Goal: Task Accomplishment & Management: Manage account settings

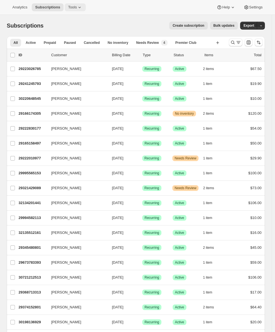
click at [74, 6] on span "Tools" at bounding box center [72, 7] width 9 height 4
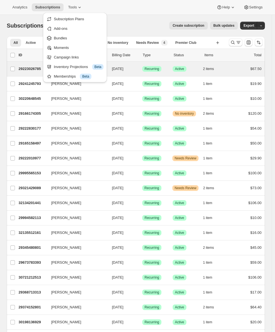
click at [63, 74] on div "Memberships Info Beta" at bounding box center [79, 77] width 50 height 6
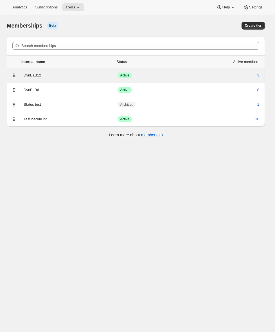
click at [51, 76] on div "DynBaB12" at bounding box center [71, 76] width 94 height 6
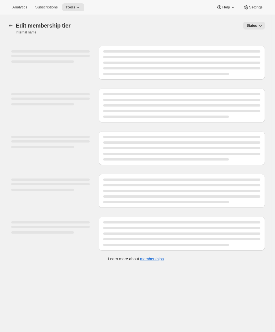
select select "variants"
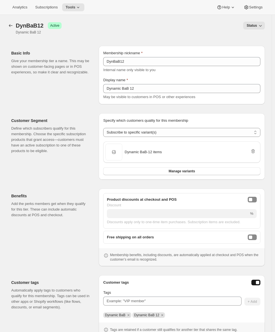
scroll to position [39, 0]
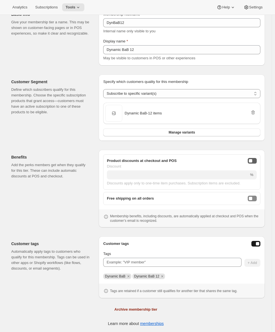
click at [252, 161] on div "onlineDiscountEnabled" at bounding box center [250, 160] width 3 height 3
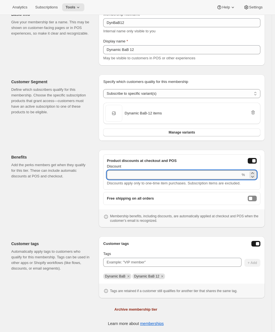
click at [143, 175] on input "Discount" at bounding box center [174, 174] width 134 height 9
type input "33"
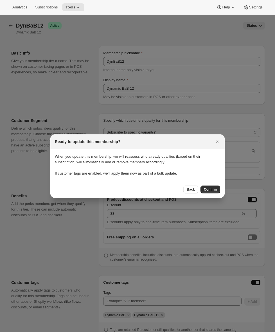
scroll to position [0, 0]
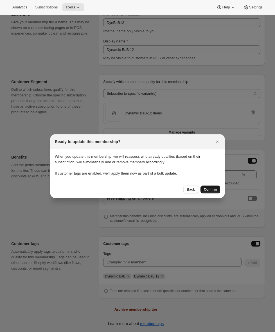
click at [203, 188] on button "Confirm" at bounding box center [211, 190] width 20 height 8
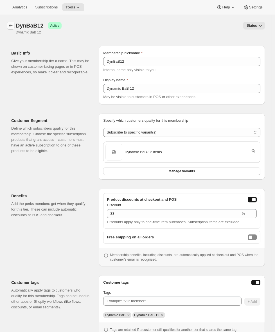
click at [11, 24] on icon "Memberships" at bounding box center [11, 26] width 6 height 6
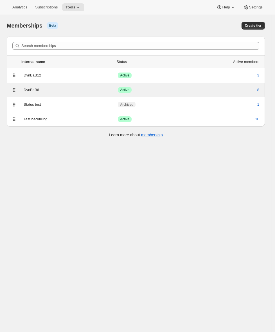
click at [82, 87] on div "DynBaB6" at bounding box center [71, 90] width 94 height 6
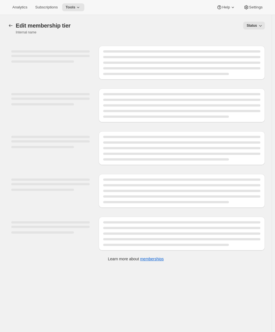
select select "variants"
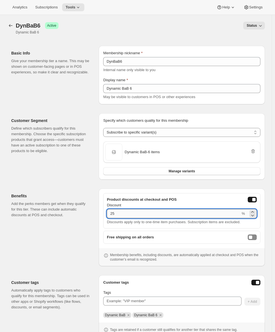
click at [162, 214] on input "25" at bounding box center [174, 213] width 134 height 9
type input "22"
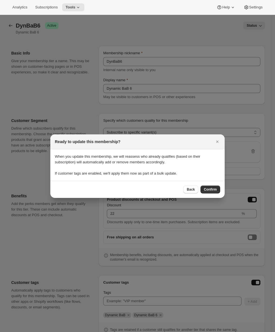
click at [207, 189] on span "Confirm" at bounding box center [210, 189] width 13 height 4
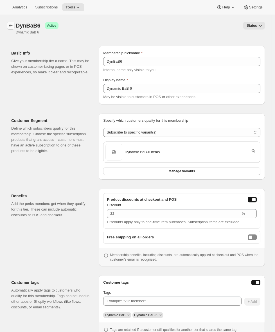
click at [9, 23] on icon "Memberships" at bounding box center [11, 26] width 6 height 6
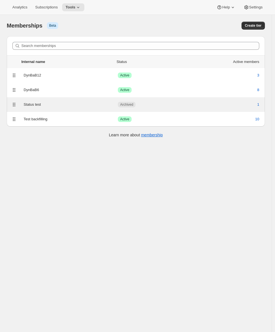
click at [229, 105] on div "1" at bounding box center [224, 105] width 71 height 6
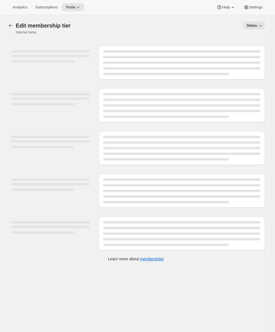
select select "products"
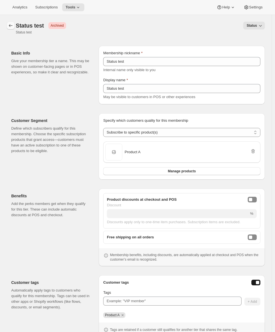
click at [9, 26] on icon "Memberships" at bounding box center [11, 26] width 6 height 6
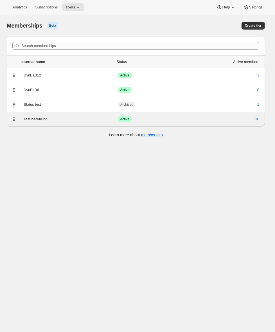
click at [85, 120] on div "Test backfilling" at bounding box center [71, 119] width 94 height 6
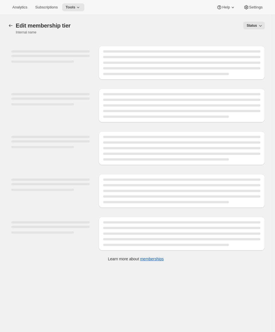
select select "variants"
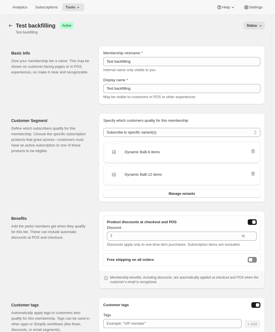
click at [265, 24] on button "Status" at bounding box center [254, 26] width 22 height 8
click at [265, 36] on span "Draft" at bounding box center [258, 38] width 17 height 6
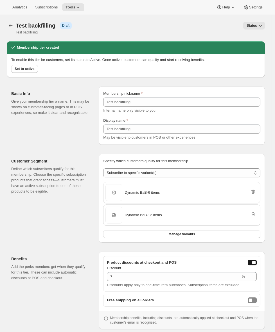
click at [255, 263] on button "onlineDiscountEnabled" at bounding box center [252, 263] width 9 height 6
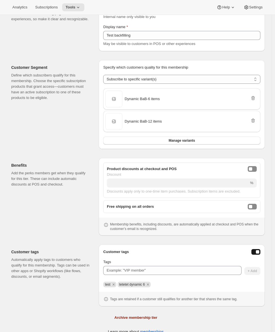
click at [122, 318] on span "Archive membership tier" at bounding box center [135, 318] width 43 height 6
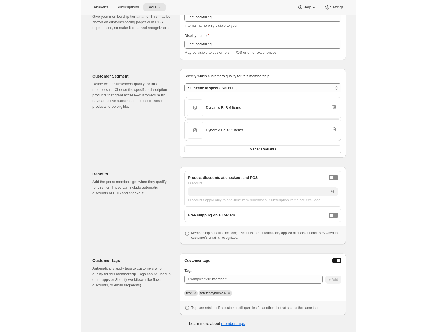
scroll to position [0, 0]
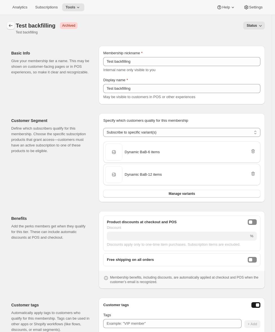
click at [9, 26] on icon "Memberships" at bounding box center [11, 26] width 6 height 6
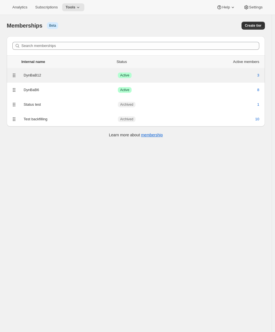
click at [57, 79] on div "DynBaB12 Success Active 3" at bounding box center [135, 75] width 251 height 8
select select "variants"
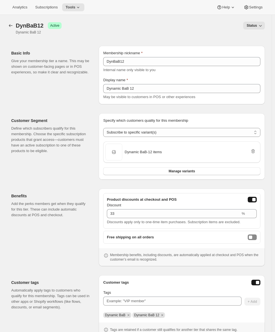
click at [260, 28] on button "Status" at bounding box center [254, 26] width 22 height 8
click at [257, 35] on span "Draft" at bounding box center [258, 38] width 17 height 6
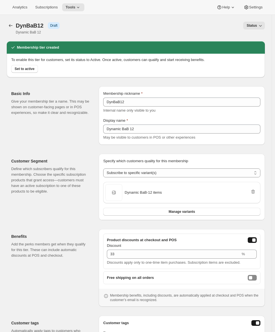
click at [261, 27] on icon "button" at bounding box center [261, 26] width 6 height 6
click at [258, 46] on span "Active" at bounding box center [255, 47] width 10 height 4
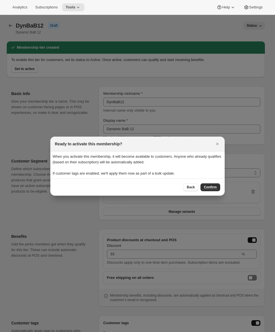
click at [209, 188] on span "Confirm" at bounding box center [210, 187] width 13 height 4
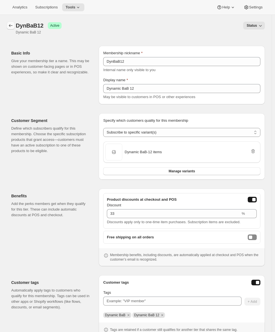
click at [11, 28] on icon "Memberships" at bounding box center [11, 26] width 6 height 6
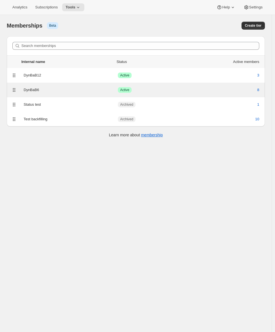
click at [57, 87] on div "DynBaB6" at bounding box center [71, 90] width 94 height 6
select select "variants"
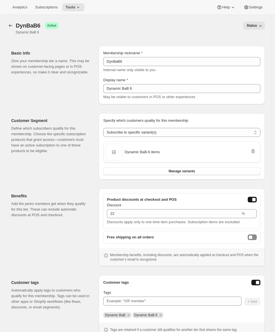
click at [257, 28] on span "Status" at bounding box center [252, 25] width 10 height 4
click at [254, 36] on span "Draft" at bounding box center [254, 37] width 8 height 4
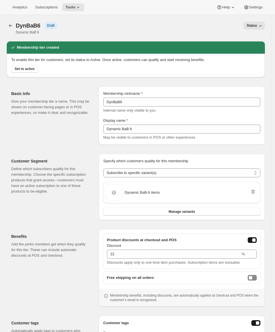
click at [263, 23] on icon "button" at bounding box center [261, 26] width 6 height 6
click at [254, 49] on span "Active" at bounding box center [255, 47] width 10 height 4
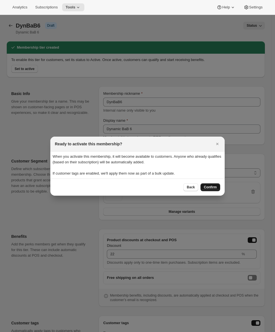
click at [211, 186] on span "Confirm" at bounding box center [210, 187] width 13 height 4
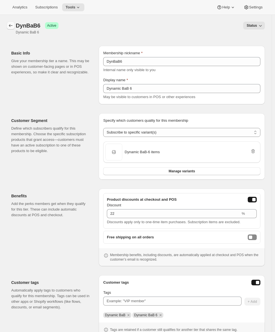
click at [12, 24] on icon "Memberships" at bounding box center [11, 26] width 6 height 6
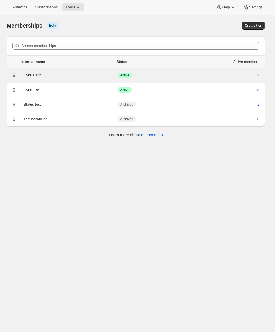
click at [115, 78] on div "DynBaB12 Success Active 3" at bounding box center [135, 75] width 251 height 8
select select "variants"
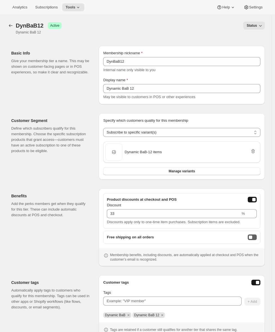
click at [257, 238] on button "freeShippingEnabled" at bounding box center [252, 238] width 9 height 6
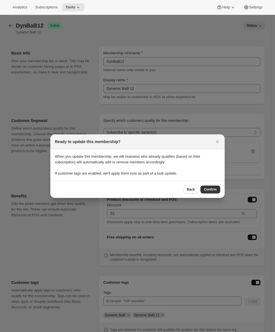
click at [213, 195] on div "Back Confirm" at bounding box center [137, 189] width 174 height 17
click at [211, 189] on span "Confirm" at bounding box center [210, 189] width 13 height 4
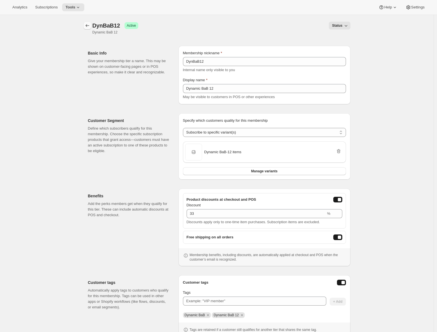
click at [89, 24] on icon "Memberships" at bounding box center [88, 26] width 6 height 6
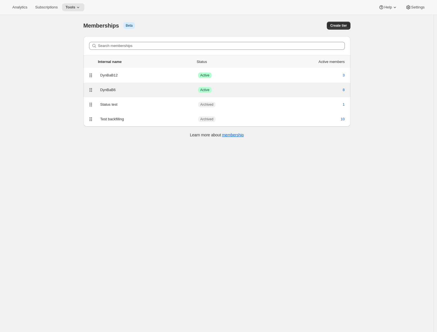
click at [133, 91] on div "DynBaB6" at bounding box center [149, 90] width 98 height 6
select select "variants"
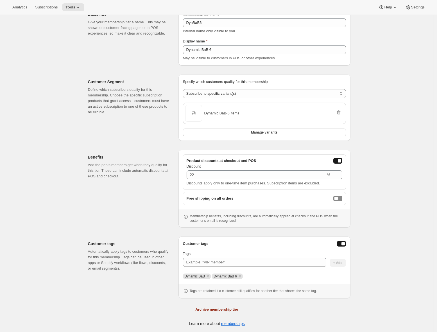
scroll to position [22, 0]
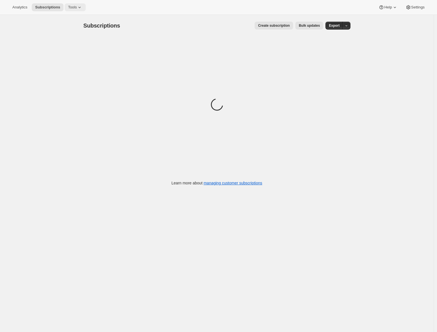
click at [79, 9] on icon at bounding box center [80, 7] width 6 height 6
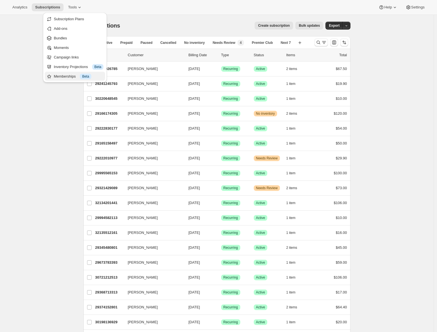
click at [71, 75] on div "Memberships Info Beta" at bounding box center [79, 77] width 50 height 6
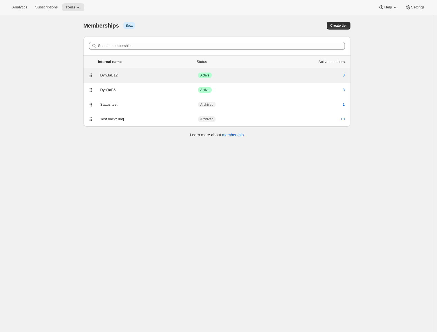
click at [164, 81] on div "DynBaB12 Success Active 3" at bounding box center [217, 75] width 267 height 15
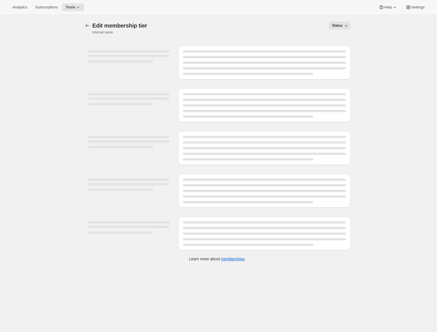
select select "variants"
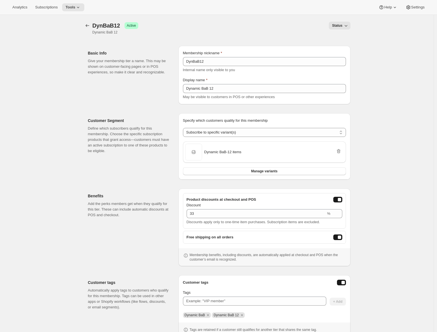
click at [423, 94] on div "[object Object]. This page is ready DynBaB12 Success Active Dynamic BaB 12 Stat…" at bounding box center [217, 193] width 434 height 356
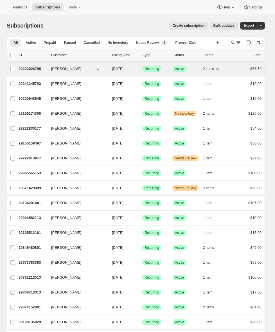
click at [38, 70] on p "29223026785" at bounding box center [33, 69] width 28 height 6
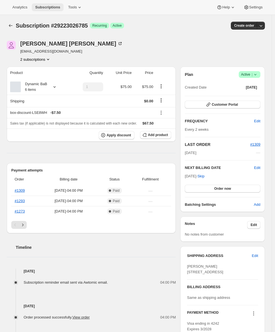
click at [42, 8] on span "Subscriptions" at bounding box center [47, 7] width 25 height 4
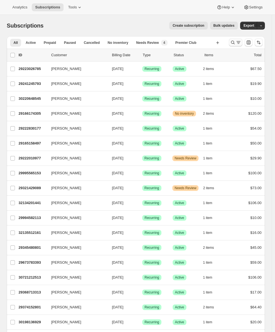
click at [241, 44] on icon "Search and filter results" at bounding box center [239, 43] width 6 height 6
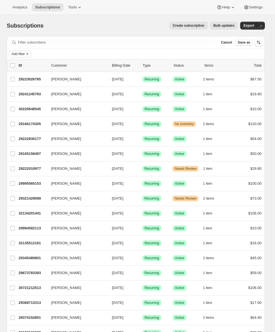
click at [28, 54] on icon "Add filter" at bounding box center [27, 54] width 2 height 2
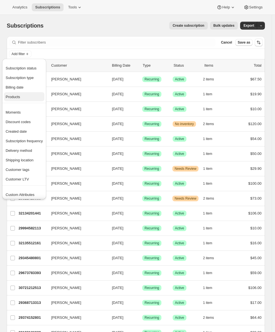
click at [18, 98] on span "Products" at bounding box center [13, 97] width 14 height 4
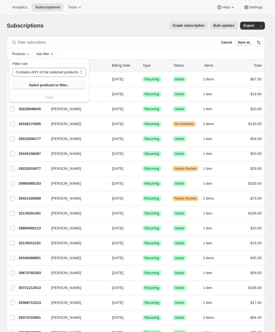
click at [33, 85] on span "Select products to filter..." at bounding box center [49, 85] width 40 height 4
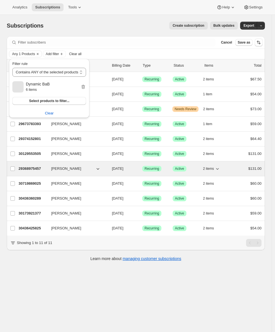
click at [23, 168] on p "29368975457" at bounding box center [33, 169] width 28 height 6
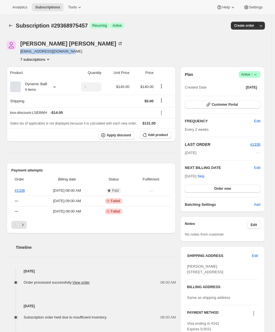
drag, startPoint x: 72, startPoint y: 52, endPoint x: 19, endPoint y: 51, distance: 52.6
click at [19, 51] on div "Adrian Andrade awtomictester+7@gmail.com 7 subscriptions" at bounding box center [97, 51] width 181 height 21
copy span "awtomictester+7@gmail.com"
click at [54, 44] on div "[PERSON_NAME]" at bounding box center [71, 44] width 103 height 6
drag, startPoint x: 81, startPoint y: 4, endPoint x: 80, endPoint y: 9, distance: 4.5
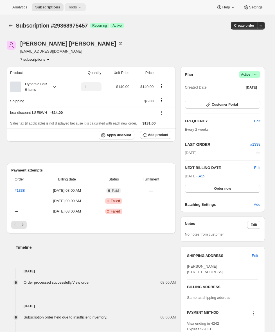
click at [81, 4] on icon at bounding box center [80, 7] width 6 height 6
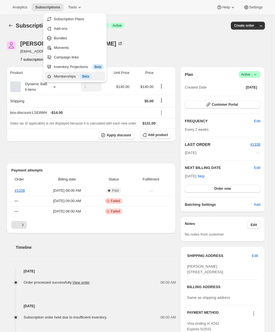
click at [67, 76] on div "Memberships Info Beta" at bounding box center [79, 77] width 50 height 6
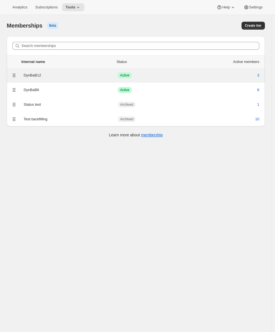
click at [64, 77] on div "DynBaB12" at bounding box center [71, 76] width 94 height 6
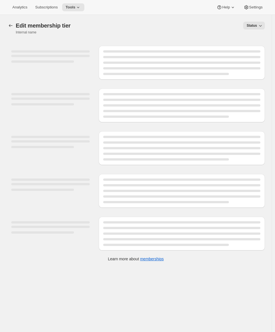
select select "variants"
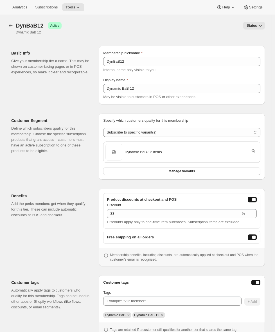
click at [257, 28] on button "Status" at bounding box center [254, 26] width 22 height 8
click at [210, 52] on div "Membership nickname" at bounding box center [181, 53] width 157 height 6
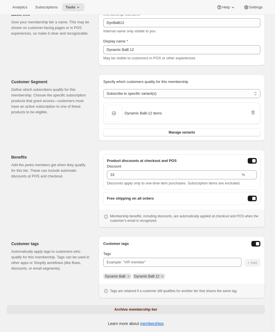
click at [138, 308] on span "Archive membership tier" at bounding box center [135, 310] width 43 height 6
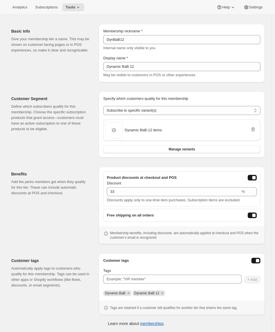
scroll to position [22, 0]
click at [81, 6] on icon at bounding box center [78, 7] width 6 height 6
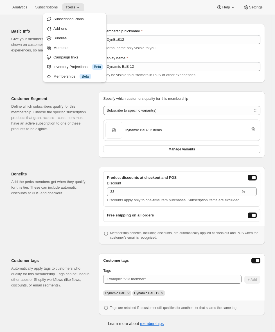
click at [27, 45] on p "Give your membership tier a name. This may be shown on customer-facing pages or…" at bounding box center [50, 44] width 78 height 17
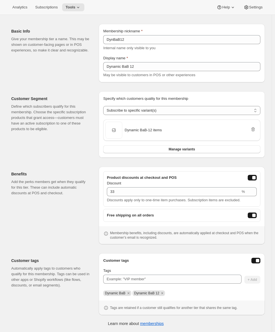
scroll to position [0, 0]
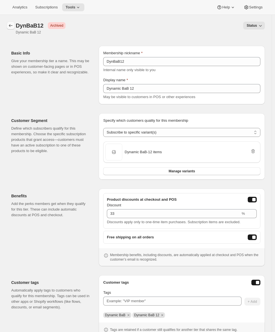
click at [11, 25] on icon "Memberships" at bounding box center [11, 26] width 6 height 6
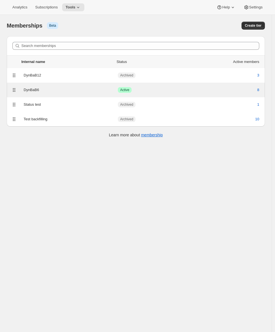
click at [100, 87] on div "DynBaB6 Success Active 8" at bounding box center [135, 90] width 251 height 8
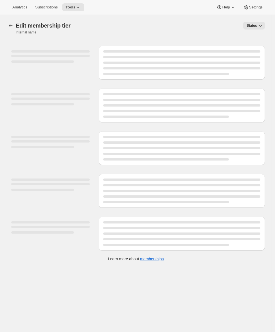
select select "variants"
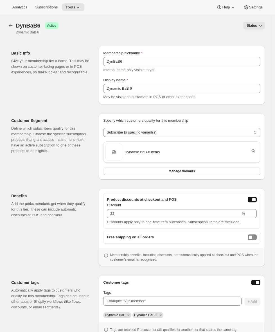
scroll to position [39, 0]
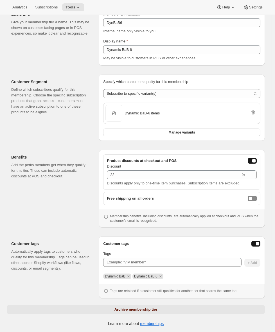
click at [141, 308] on span "Archive membership tier" at bounding box center [135, 310] width 43 height 6
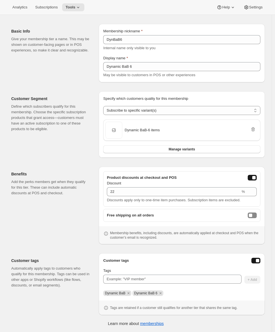
scroll to position [0, 0]
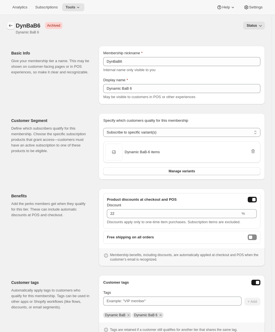
click at [11, 25] on icon "Memberships" at bounding box center [11, 26] width 6 height 6
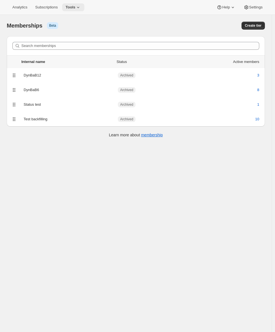
click at [74, 9] on span "Tools" at bounding box center [71, 7] width 10 height 4
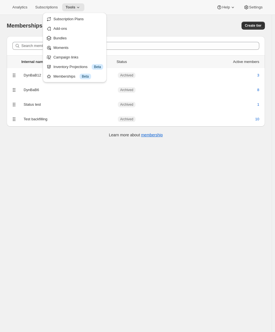
click at [208, 32] on div "[object Object]. This page is ready Memberships Info Beta Create tier" at bounding box center [136, 25] width 258 height 21
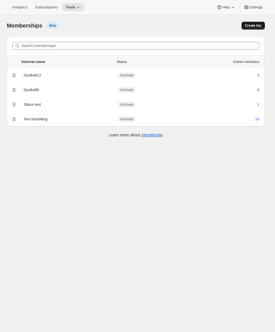
click at [256, 25] on span "Create tier" at bounding box center [253, 25] width 17 height 4
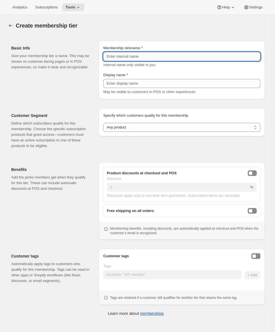
click at [125, 55] on input "Membership nickname" at bounding box center [181, 56] width 157 height 9
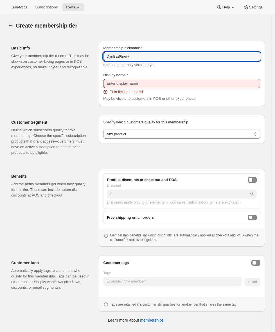
type input "DynBaB6new"
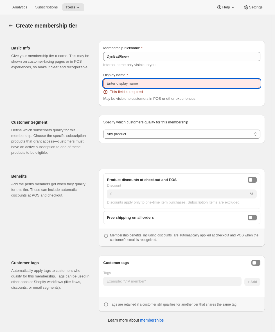
click at [128, 84] on input "Display name" at bounding box center [181, 83] width 157 height 9
paste input "DynBaB6new"
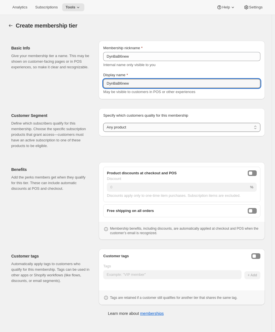
type input "DynBaB6new"
click at [124, 128] on select "Any product Subscribe to specific product(s) Subscribe to specific variant(s)" at bounding box center [181, 127] width 157 height 9
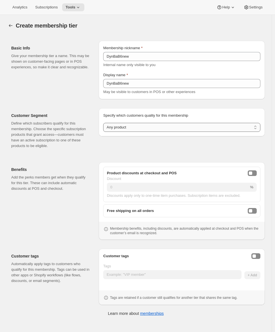
select select "variants"
click at [104, 123] on select "Any product Subscribe to specific product(s) Subscribe to specific variant(s)" at bounding box center [181, 127] width 157 height 9
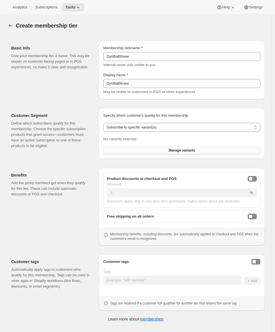
click at [122, 153] on button "Manage variants" at bounding box center [181, 151] width 157 height 8
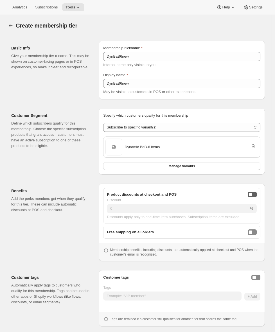
click at [252, 193] on div "onlineDiscountEnabled" at bounding box center [250, 194] width 3 height 3
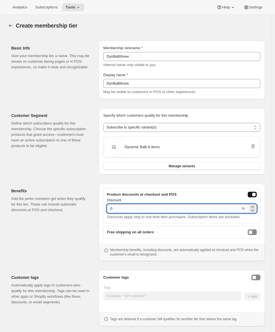
click at [140, 210] on input "0" at bounding box center [174, 208] width 134 height 9
drag, startPoint x: 112, startPoint y: 209, endPoint x: 119, endPoint y: 210, distance: 6.9
click at [119, 210] on input "0" at bounding box center [174, 208] width 134 height 9
type input "22"
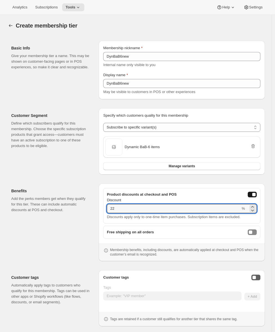
click at [260, 277] on button "Enable customer tags" at bounding box center [255, 278] width 9 height 6
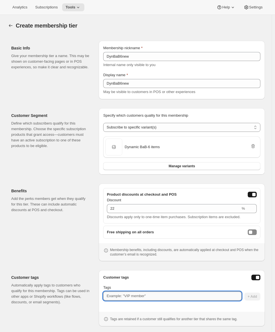
click at [161, 298] on input "Tags" at bounding box center [172, 296] width 138 height 9
type input "Dynamic BaB"
click at [257, 298] on span "+ Add" at bounding box center [252, 296] width 9 height 4
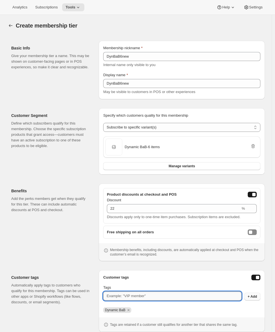
click at [162, 297] on input "Tags" at bounding box center [172, 296] width 138 height 9
type input "Dynamic BaB 6"
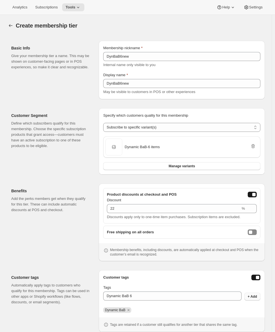
click at [257, 297] on span "+ Add" at bounding box center [252, 296] width 9 height 4
click at [52, 256] on div "Benefits Add the perks members get when they qualify for this tier. These can i…" at bounding box center [52, 223] width 83 height 78
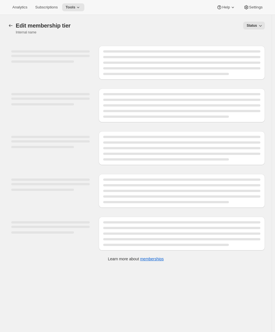
select select "variants"
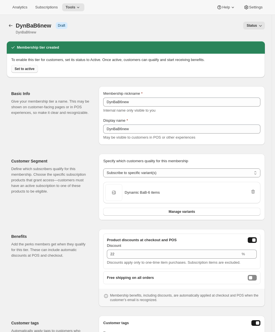
click at [26, 69] on span "Set to active" at bounding box center [25, 69] width 20 height 4
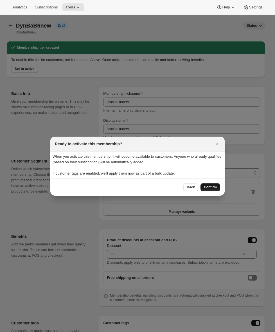
click at [208, 188] on span "Confirm" at bounding box center [210, 187] width 13 height 4
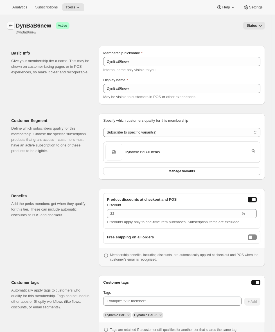
click at [10, 29] on button "Memberships" at bounding box center [11, 26] width 8 height 8
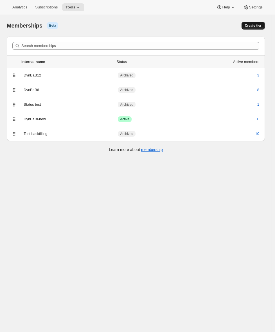
click at [256, 27] on span "Create tier" at bounding box center [253, 25] width 17 height 4
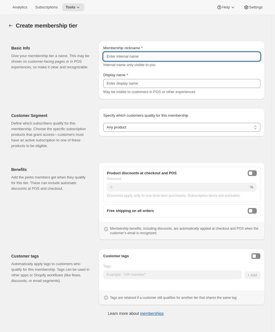
click at [139, 59] on input "Membership nickname" at bounding box center [181, 56] width 157 height 9
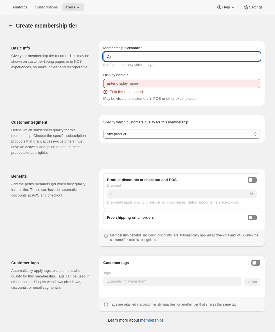
type input "D"
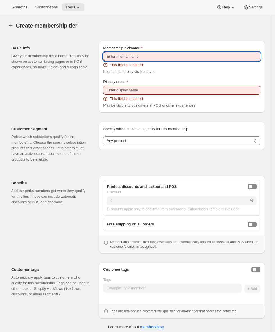
paste input "D"
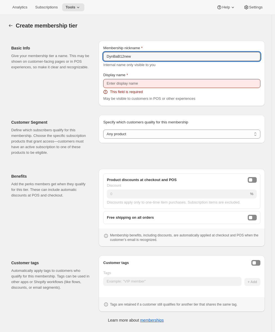
type input "DynBaB12new"
click at [139, 81] on input "Display name" at bounding box center [181, 83] width 157 height 9
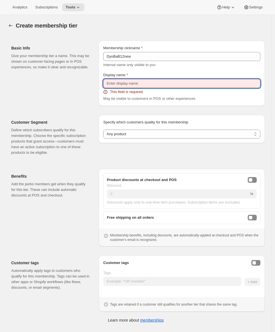
paste input "DynBaB12new"
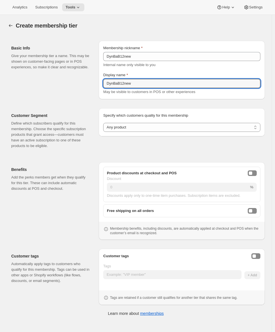
type input "DynBaB12new"
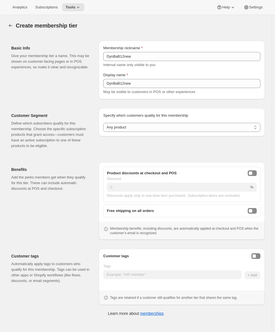
click at [85, 135] on p "Define which subscribers qualify for this membership. Choose the specific subsc…" at bounding box center [50, 135] width 78 height 28
click at [124, 128] on select "Any product Subscribe to specific product(s) Subscribe to specific variant(s)" at bounding box center [181, 127] width 157 height 9
select select "variants"
click at [104, 123] on select "Any product Subscribe to specific product(s) Subscribe to specific variant(s)" at bounding box center [181, 127] width 157 height 9
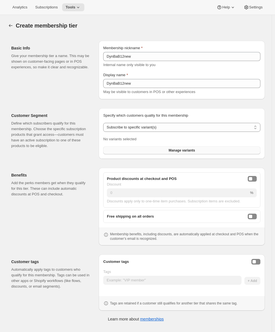
click at [129, 148] on button "Manage variants" at bounding box center [181, 151] width 157 height 8
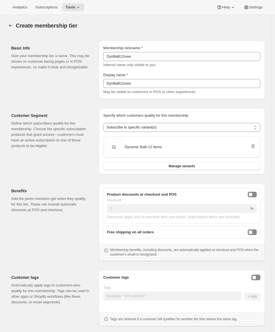
click at [76, 274] on div "Customer tags Automatically apply tags to customers who qualify for this member…" at bounding box center [52, 298] width 83 height 56
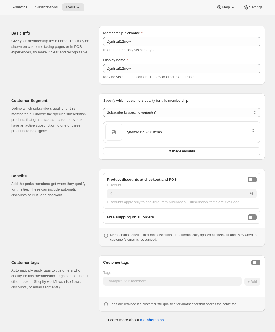
drag, startPoint x: 255, startPoint y: 180, endPoint x: 254, endPoint y: 183, distance: 3.8
click at [252, 180] on div "onlineDiscountEnabled" at bounding box center [250, 179] width 3 height 3
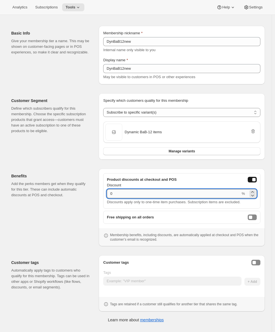
click at [132, 194] on input "0" at bounding box center [174, 193] width 134 height 9
type input "11"
drag, startPoint x: 70, startPoint y: 186, endPoint x: 103, endPoint y: 202, distance: 36.8
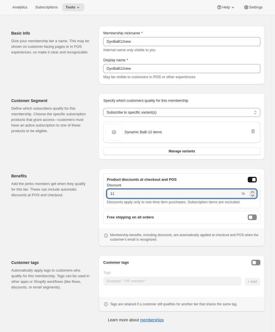
click at [70, 186] on p "Add the perks members get when they qualify for this tier. These can include au…" at bounding box center [50, 189] width 78 height 17
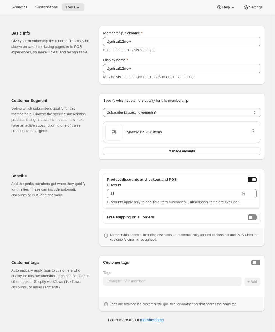
click at [260, 267] on div "Customer tags Tags + Add Tags are retained if a customer still qualifies for an…" at bounding box center [181, 283] width 157 height 47
click at [256, 264] on div "Enable customer tags" at bounding box center [254, 262] width 3 height 3
click at [257, 284] on div "Tags + Add" at bounding box center [181, 278] width 157 height 16
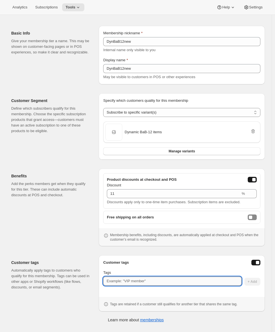
click at [207, 284] on input "Tags" at bounding box center [172, 281] width 138 height 9
type input "Dynamic BaB"
click at [257, 282] on span "+ Add" at bounding box center [252, 282] width 9 height 4
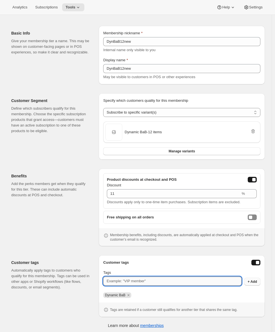
click at [169, 283] on input "Tags" at bounding box center [172, 281] width 138 height 9
type input "Dynamic BaB 12"
click at [259, 284] on button "+ Add" at bounding box center [252, 282] width 16 height 8
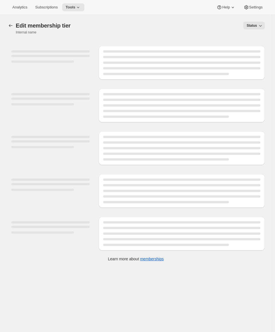
select select "variants"
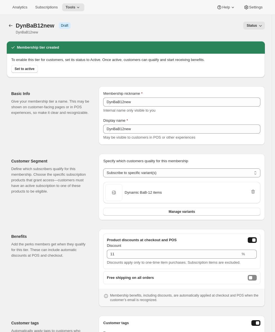
click at [256, 28] on span "Status" at bounding box center [252, 25] width 10 height 4
click at [256, 46] on span "Active" at bounding box center [255, 47] width 10 height 4
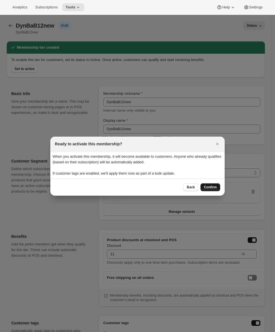
click at [208, 188] on span "Confirm" at bounding box center [210, 187] width 13 height 4
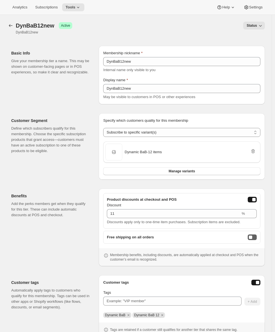
click at [252, 236] on div "freeShippingEnabled" at bounding box center [250, 237] width 3 height 3
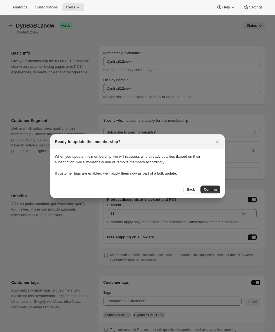
drag, startPoint x: 212, startPoint y: 190, endPoint x: 209, endPoint y: 192, distance: 3.5
click at [212, 191] on span "Confirm" at bounding box center [210, 189] width 13 height 4
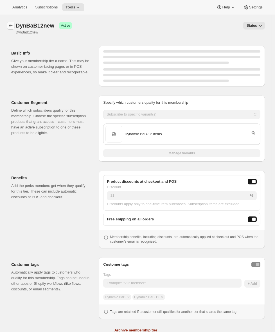
click at [9, 25] on icon "Memberships" at bounding box center [11, 26] width 6 height 6
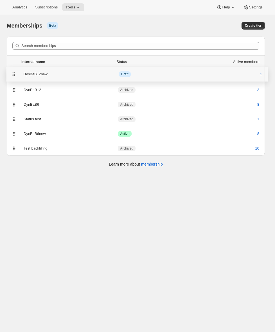
drag, startPoint x: 15, startPoint y: 136, endPoint x: 15, endPoint y: 74, distance: 61.6
click at [15, 74] on ul "Internal name Status Active members DynBaB12 Archived 3 DynBaB6 Archived 8 Stat…" at bounding box center [136, 98] width 258 height 86
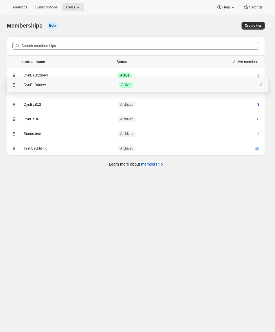
drag, startPoint x: 15, startPoint y: 134, endPoint x: 15, endPoint y: 83, distance: 50.9
click at [15, 83] on ul "Internal name Status Active members DynBaB12new Success Active 1 DynBaB12 Archi…" at bounding box center [136, 98] width 258 height 86
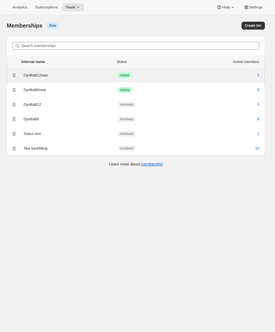
click at [80, 75] on div "DynBaB12new" at bounding box center [71, 76] width 94 height 6
select select "variants"
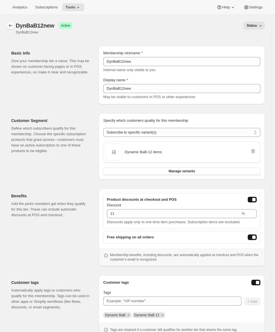
click at [10, 28] on icon "Memberships" at bounding box center [11, 26] width 6 height 6
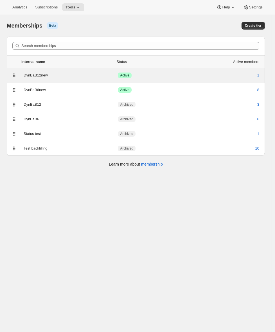
click at [94, 76] on div "DynBaB12new" at bounding box center [71, 76] width 94 height 6
select select "variants"
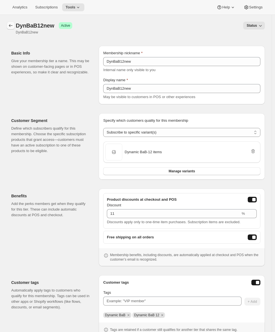
click at [9, 25] on icon "Memberships" at bounding box center [11, 26] width 6 height 6
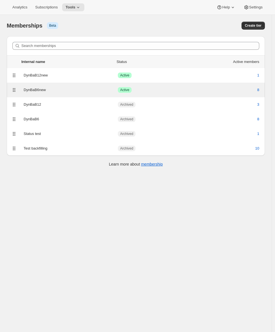
click at [59, 92] on div "DynBaB6new" at bounding box center [71, 90] width 94 height 6
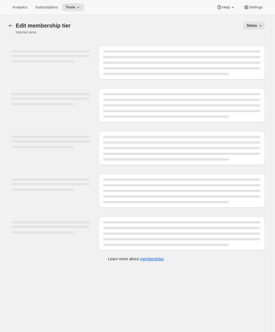
select select "variants"
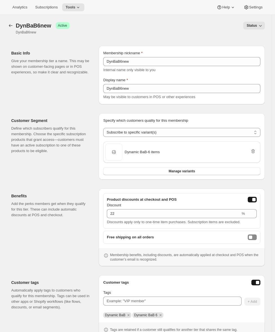
scroll to position [39, 0]
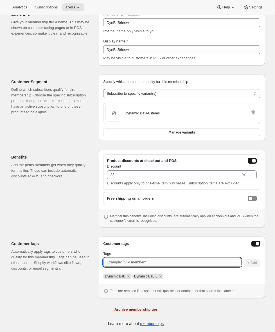
click at [129, 266] on input "Tags" at bounding box center [172, 262] width 138 height 9
type input "MembershipTestNew"
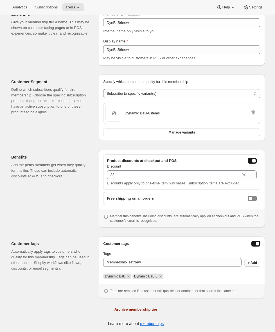
click at [250, 262] on button "+ Add" at bounding box center [252, 263] width 16 height 8
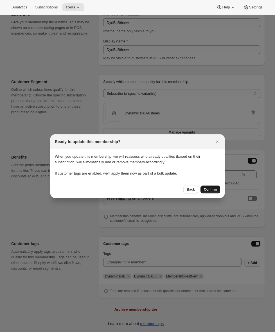
click at [212, 186] on button "Confirm" at bounding box center [211, 190] width 20 height 8
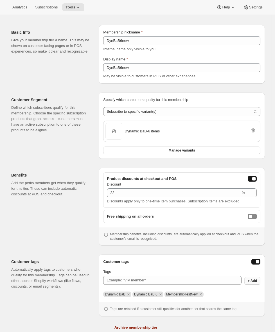
scroll to position [0, 0]
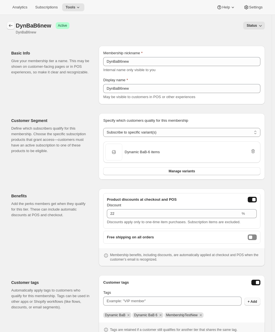
click at [12, 24] on icon "Memberships" at bounding box center [11, 26] width 6 height 6
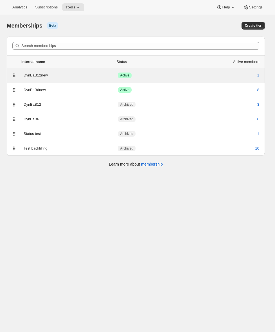
click at [66, 79] on div "DynBaB12new Success Active 1" at bounding box center [135, 75] width 251 height 8
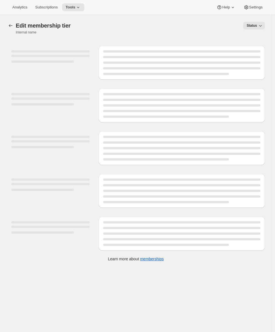
select select "variants"
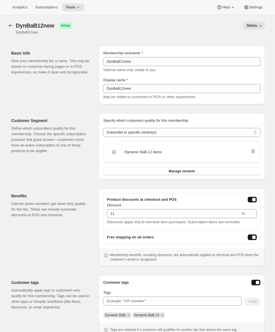
scroll to position [39, 0]
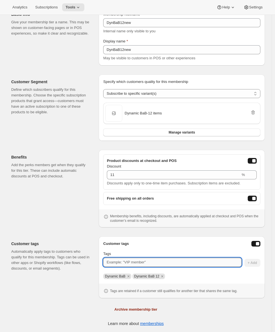
click at [169, 261] on input "Tags" at bounding box center [172, 262] width 138 height 9
paste input "MembershipTestNew"
type input "MembershipTestNew"
click at [255, 263] on span "+ Add" at bounding box center [252, 263] width 9 height 4
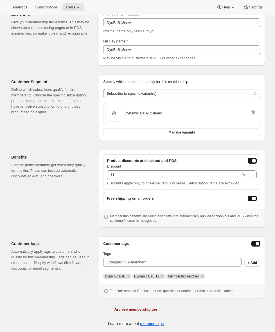
scroll to position [0, 0]
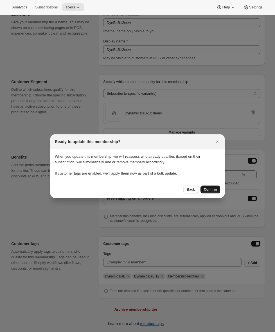
click at [202, 192] on button "Confirm" at bounding box center [211, 190] width 20 height 8
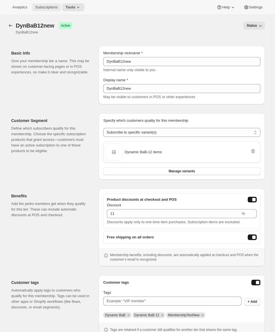
click at [49, 8] on span "Subscriptions" at bounding box center [46, 7] width 22 height 4
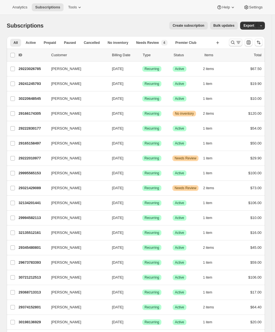
click at [241, 42] on icon "Search and filter results" at bounding box center [239, 43] width 6 height 6
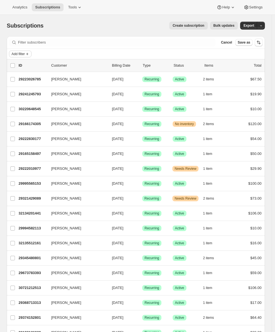
click at [26, 54] on icon "Add filter" at bounding box center [27, 54] width 4 height 4
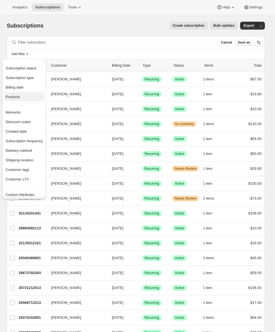
click at [17, 97] on span "Products" at bounding box center [13, 97] width 14 height 4
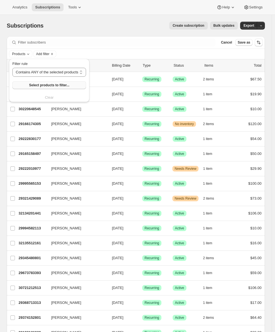
click at [33, 85] on span "Select products to filter..." at bounding box center [49, 85] width 40 height 4
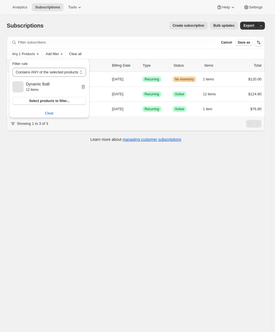
click at [150, 276] on div "Subscriptions. This page is ready Subscriptions Create subscription Bulk update…" at bounding box center [136, 181] width 272 height 332
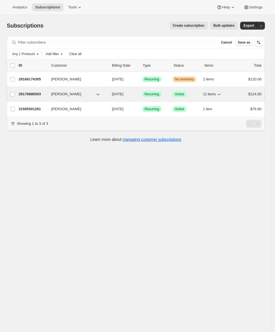
click at [32, 93] on p "29178986593" at bounding box center [33, 94] width 28 height 6
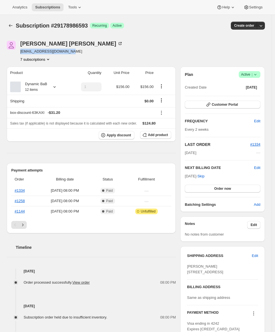
drag, startPoint x: 72, startPoint y: 51, endPoint x: 19, endPoint y: 52, distance: 52.9
click at [19, 52] on div "Adrian Andrade awtomictester+4@gmail.com 7 subscriptions" at bounding box center [97, 51] width 181 height 21
copy span "[EMAIL_ADDRESS][DOMAIN_NAME]"
drag, startPoint x: 80, startPoint y: 6, endPoint x: 80, endPoint y: 11, distance: 4.2
click at [80, 6] on icon at bounding box center [80, 7] width 6 height 6
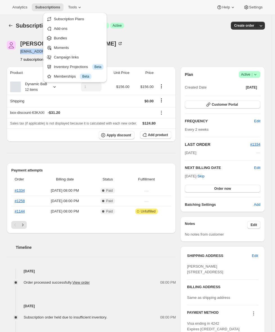
click at [64, 76] on div "Memberships Info Beta" at bounding box center [79, 77] width 50 height 6
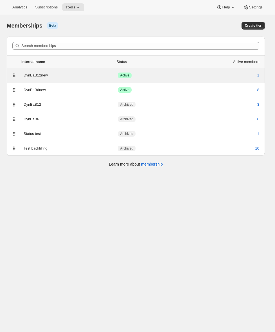
click at [60, 75] on div "DynBaB12new" at bounding box center [71, 76] width 94 height 6
select select "variants"
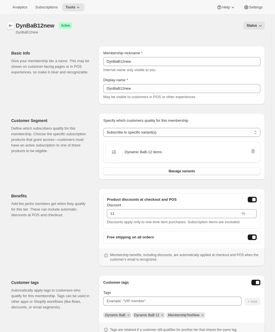
click at [12, 24] on icon "Memberships" at bounding box center [11, 26] width 6 height 6
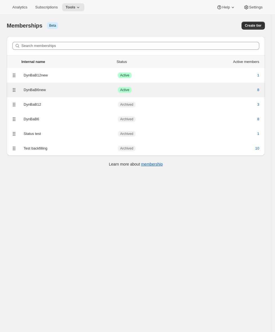
click at [60, 92] on div "DynBaB6new" at bounding box center [71, 90] width 94 height 6
select select "variants"
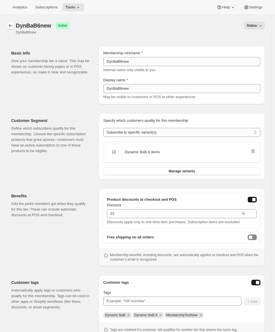
click at [9, 27] on icon "Memberships" at bounding box center [11, 26] width 6 height 6
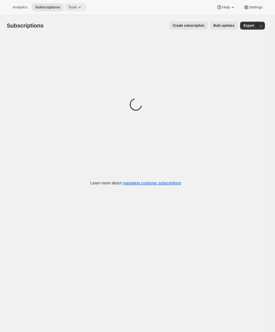
click at [79, 8] on icon at bounding box center [80, 7] width 6 height 6
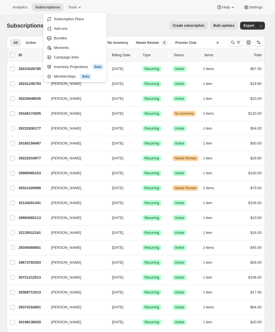
drag, startPoint x: 148, startPoint y: 24, endPoint x: 168, endPoint y: 31, distance: 20.8
click at [148, 24] on div "Create subscription Bulk updates" at bounding box center [144, 26] width 188 height 8
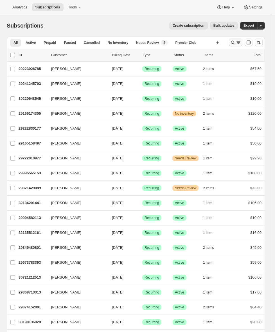
click at [240, 42] on icon "Search and filter results" at bounding box center [238, 42] width 3 height 1
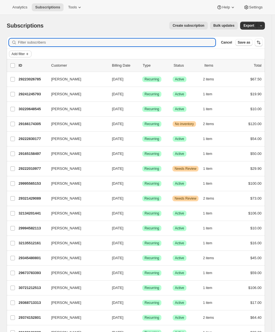
click at [26, 56] on icon "Add filter" at bounding box center [27, 54] width 4 height 4
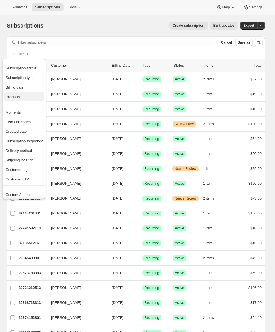
click at [22, 98] on span "Products" at bounding box center [24, 97] width 37 height 6
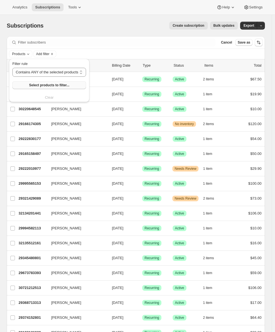
click at [46, 85] on span "Select products to filter..." at bounding box center [49, 85] width 40 height 4
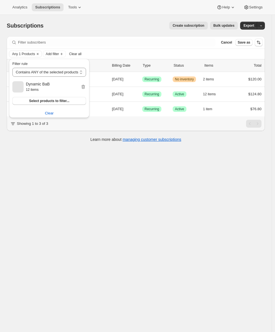
click at [36, 260] on div "Subscriptions. This page is ready Subscriptions Create subscription Bulk update…" at bounding box center [136, 181] width 272 height 332
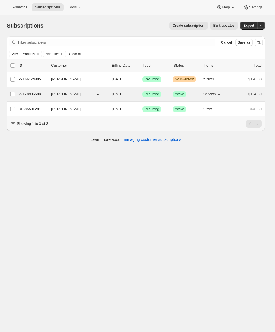
click at [24, 93] on p "29178986593" at bounding box center [33, 94] width 28 height 6
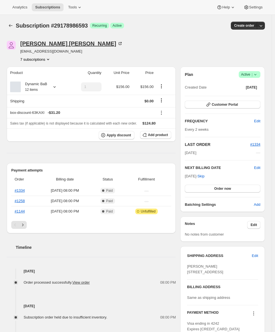
click at [41, 44] on div "[PERSON_NAME]" at bounding box center [71, 44] width 103 height 6
